Goal: Book appointment/travel/reservation

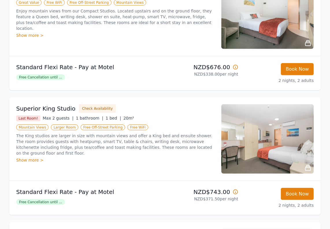
scroll to position [174, 0]
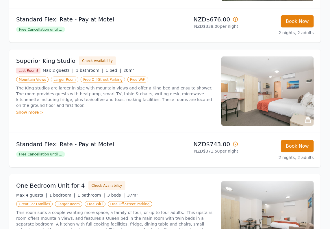
click at [32, 109] on div "Show more >" at bounding box center [115, 112] width 198 height 6
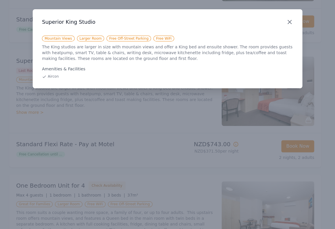
click at [289, 21] on icon "button" at bounding box center [289, 21] width 3 height 3
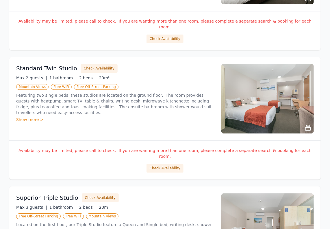
scroll to position [550, 0]
click at [89, 64] on button "Check Availability" at bounding box center [99, 68] width 37 height 9
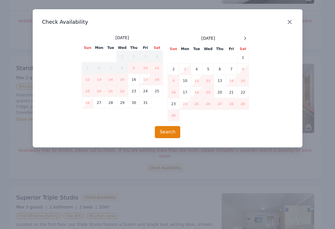
click at [290, 23] on icon "button" at bounding box center [289, 21] width 3 height 3
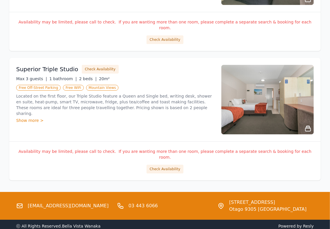
scroll to position [685, 0]
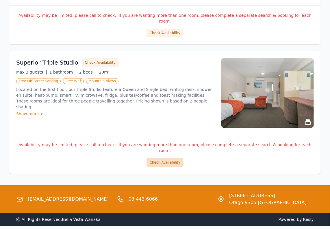
click at [166, 158] on button "Check Availability" at bounding box center [165, 162] width 37 height 9
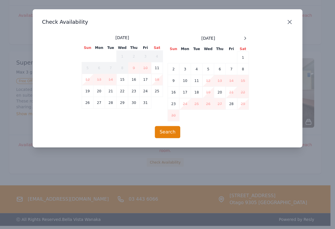
click at [292, 21] on icon "button" at bounding box center [289, 22] width 7 height 7
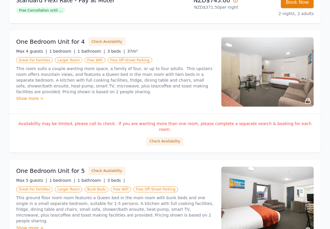
scroll to position [308, 0]
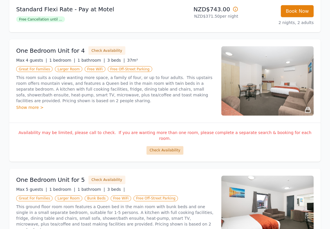
click at [163, 146] on button "Check Availability" at bounding box center [165, 150] width 37 height 9
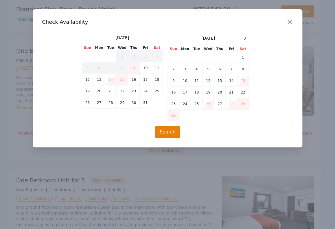
click at [289, 23] on icon "button" at bounding box center [289, 22] width 7 height 7
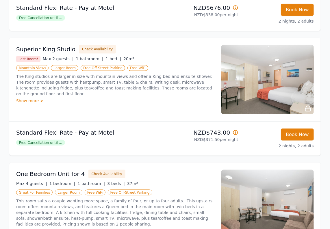
scroll to position [164, 0]
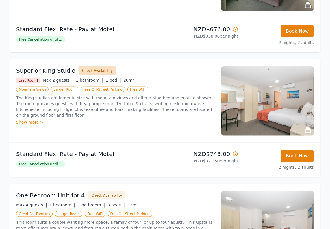
click at [92, 70] on button "Check Availability" at bounding box center [97, 70] width 37 height 9
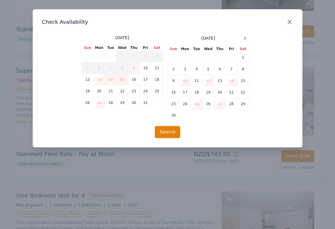
click at [288, 22] on icon "button" at bounding box center [289, 22] width 7 height 7
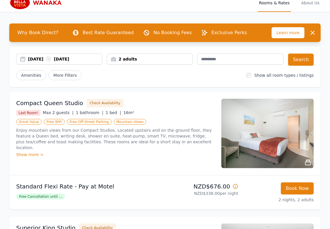
scroll to position [0, 0]
